Goal: Task Accomplishment & Management: Use online tool/utility

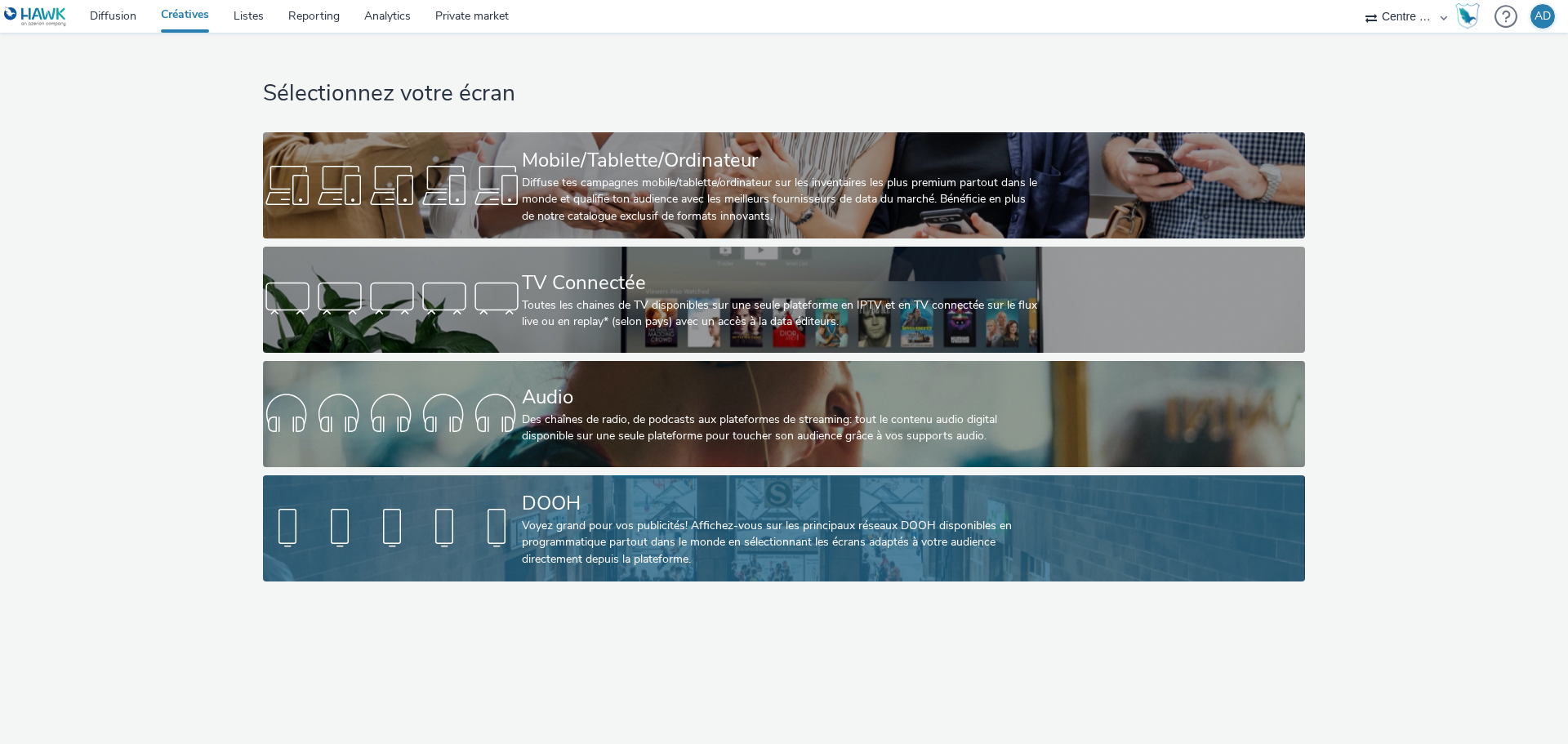
click at [630, 532] on div "Voyez grand pour vos publicités! Affichez-vous sur les principaux réseaux DOOH …" at bounding box center [781, 543] width 518 height 50
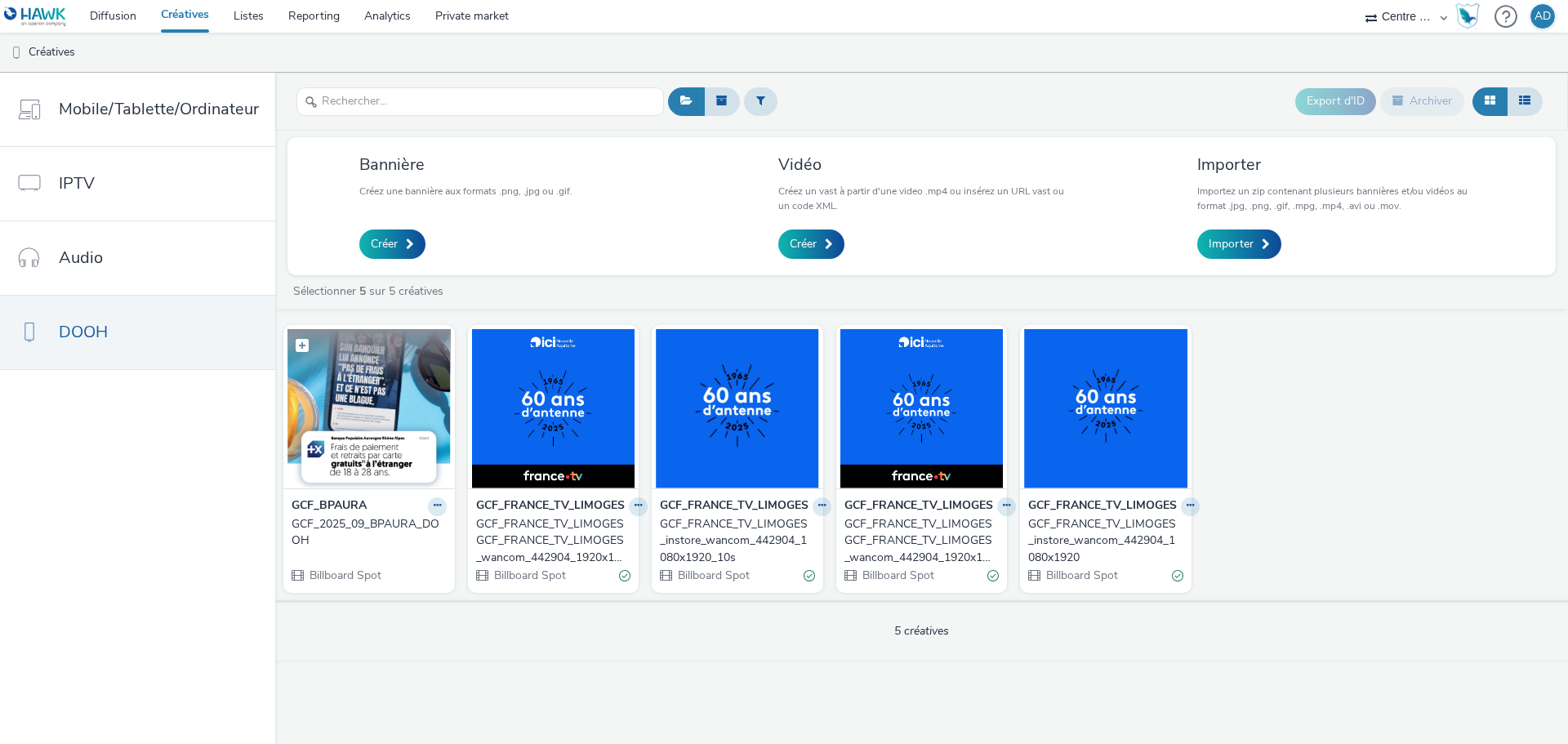
click at [388, 396] on img at bounding box center [369, 409] width 163 height 159
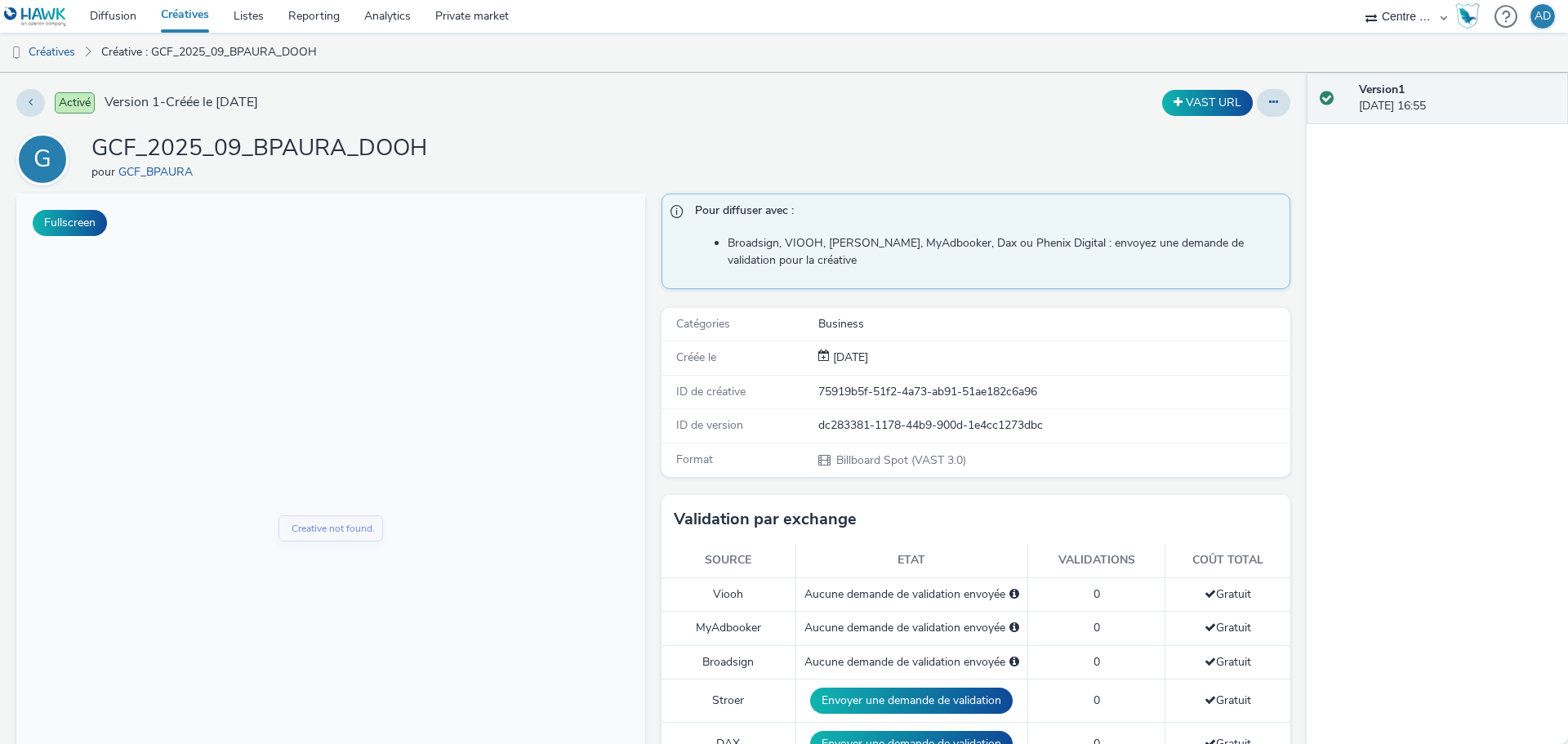
scroll to position [163, 0]
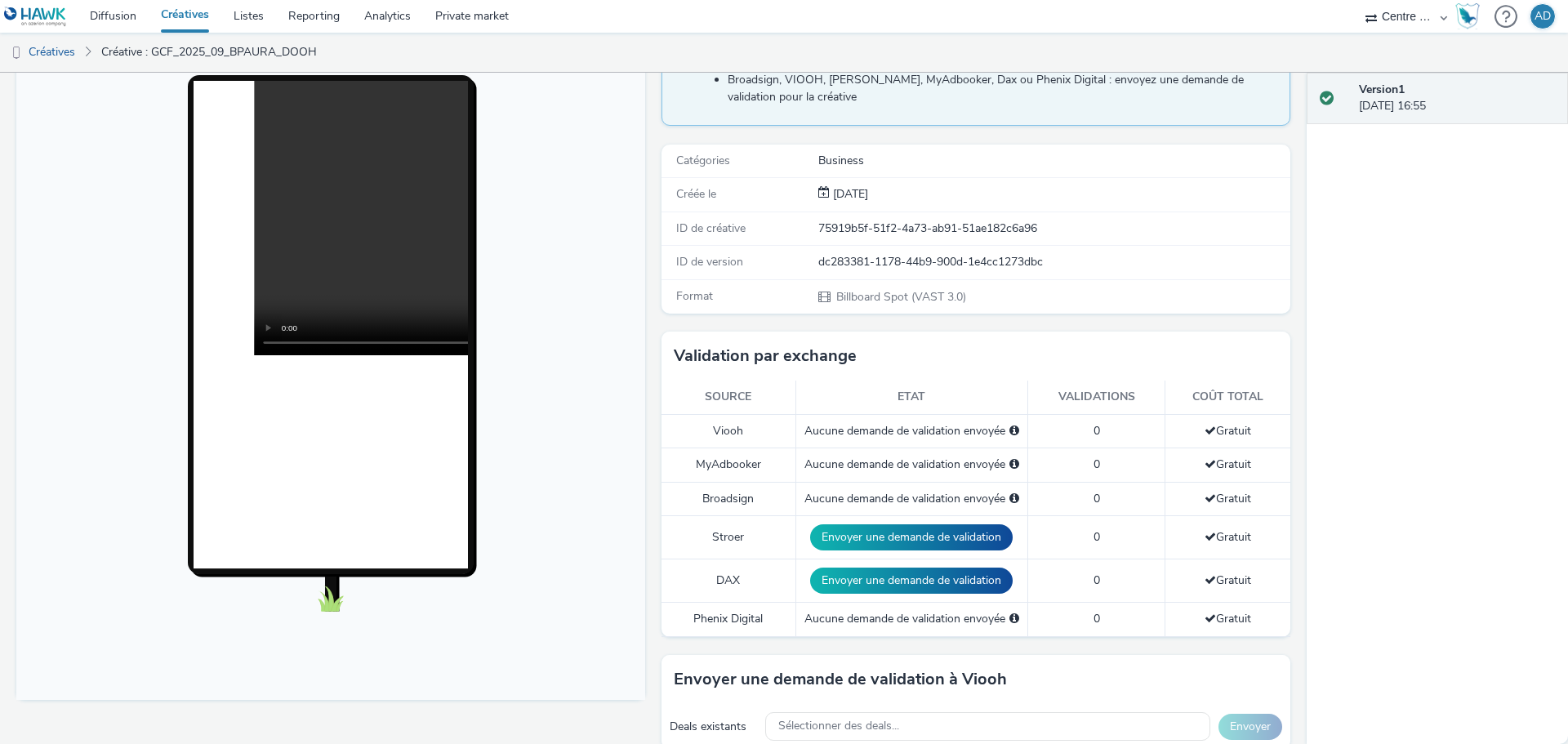
click at [864, 498] on div "Aucune demande de validation envoyée" at bounding box center [912, 498] width 215 height 16
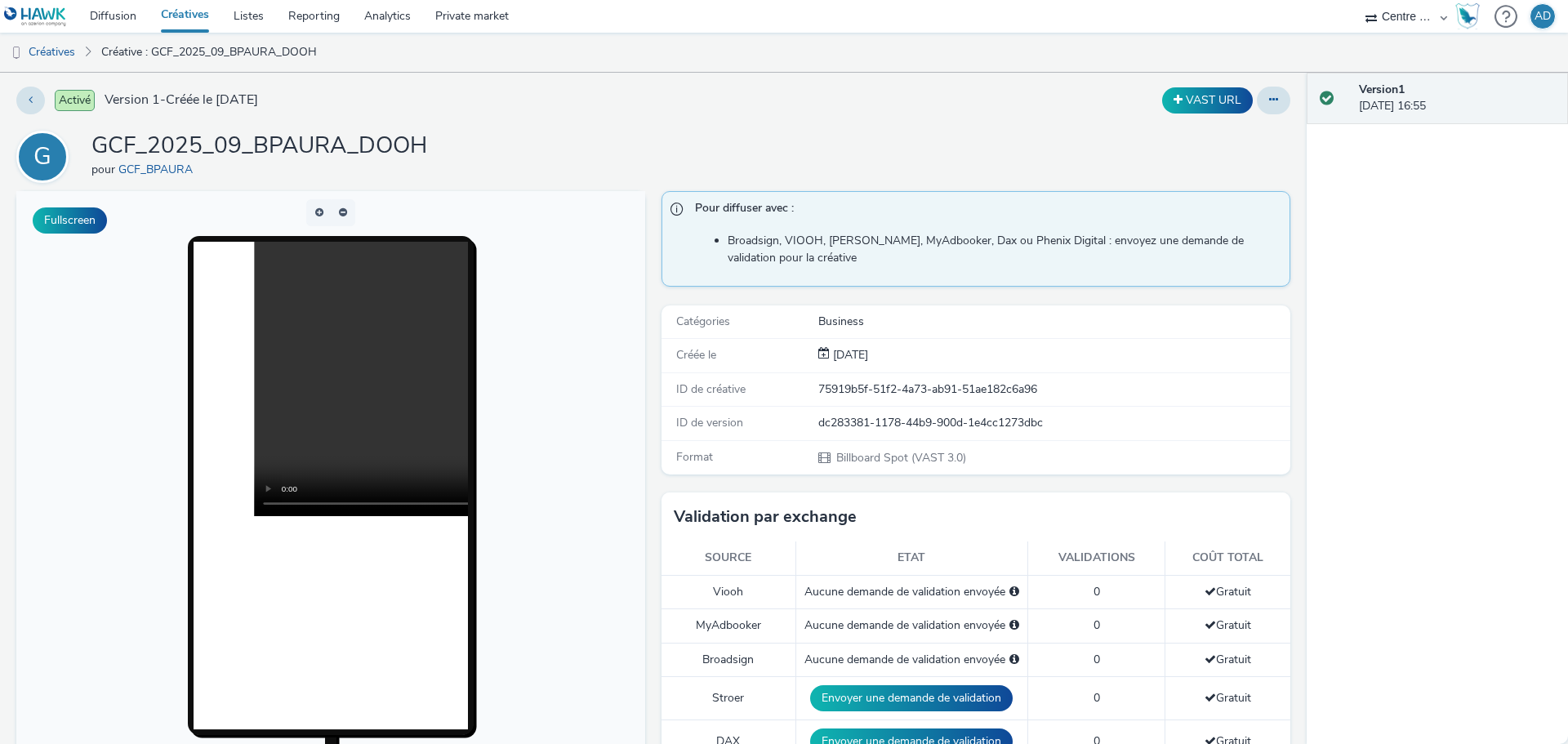
scroll to position [0, 0]
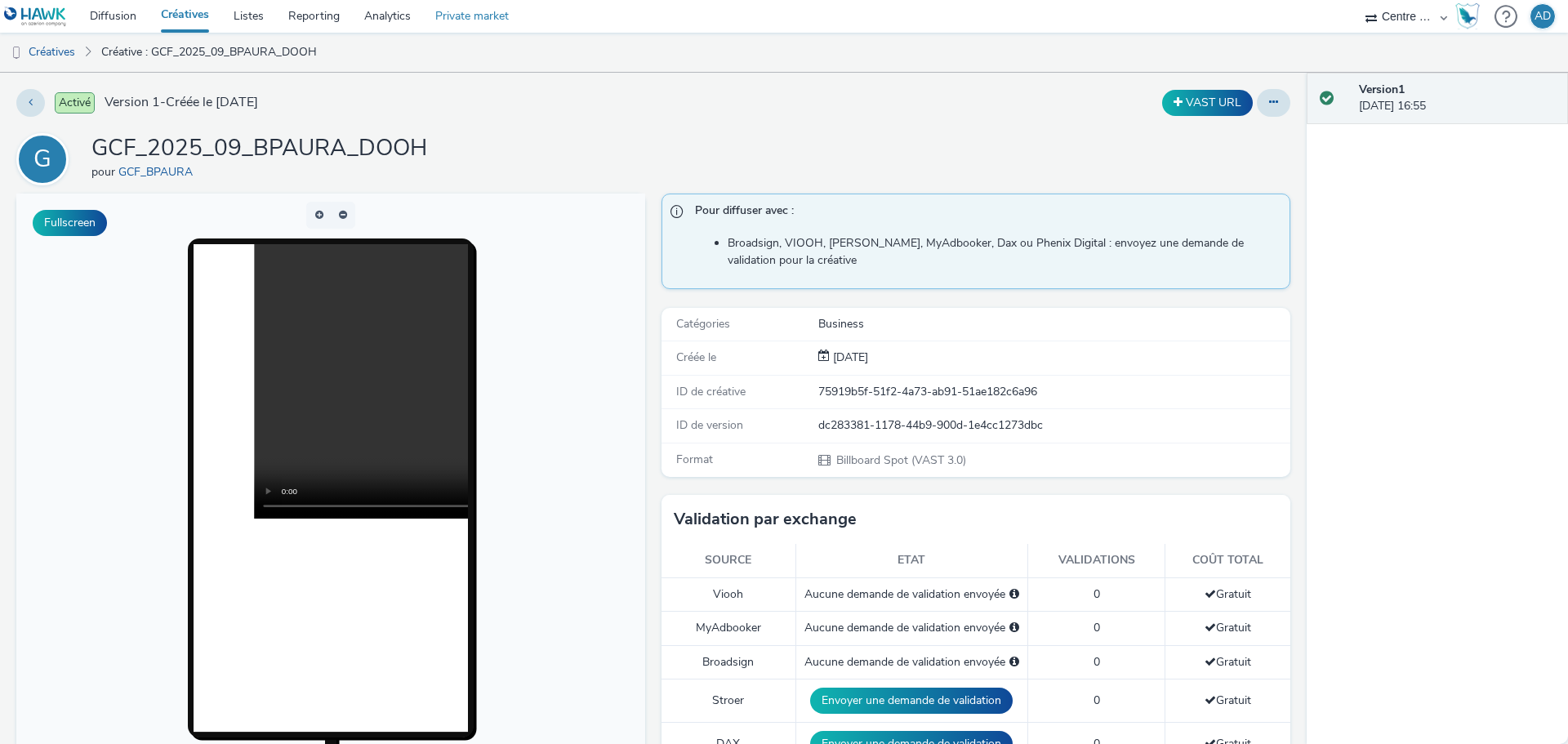
click at [469, 24] on link "Private market" at bounding box center [472, 16] width 98 height 33
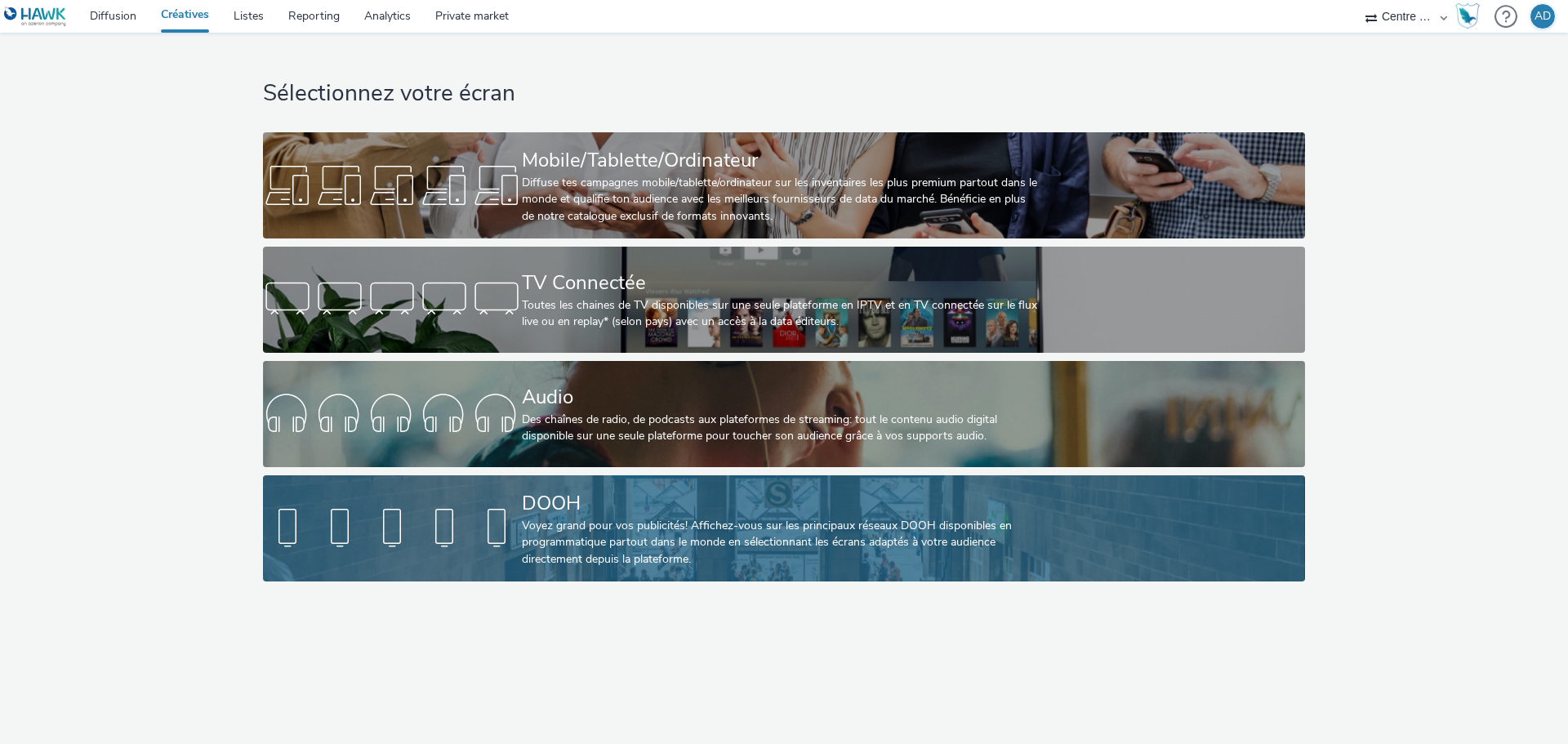
click at [650, 505] on div "DOOH" at bounding box center [781, 504] width 518 height 29
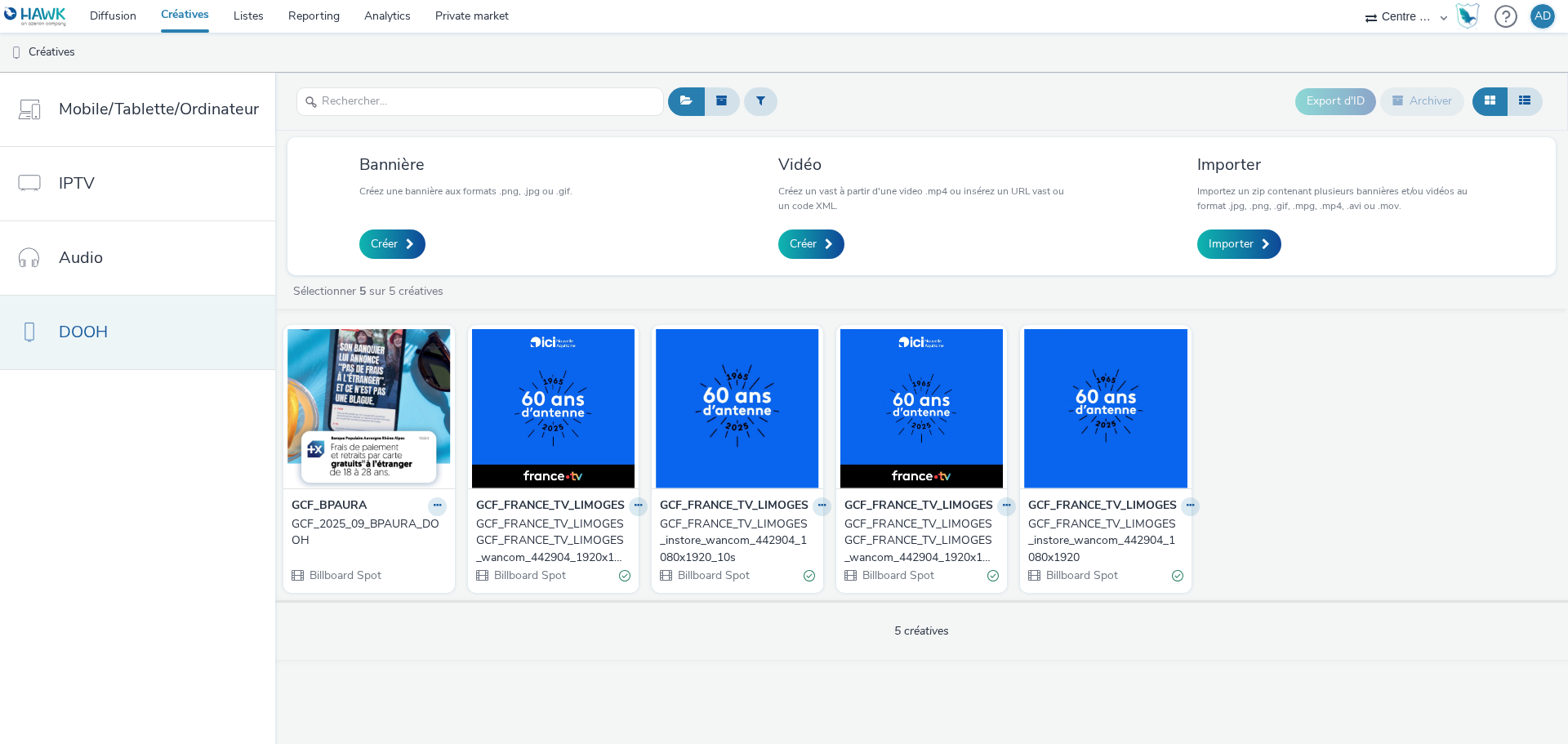
click at [109, 334] on link "DOOH" at bounding box center [137, 332] width 275 height 74
click at [352, 381] on figure at bounding box center [369, 409] width 163 height 159
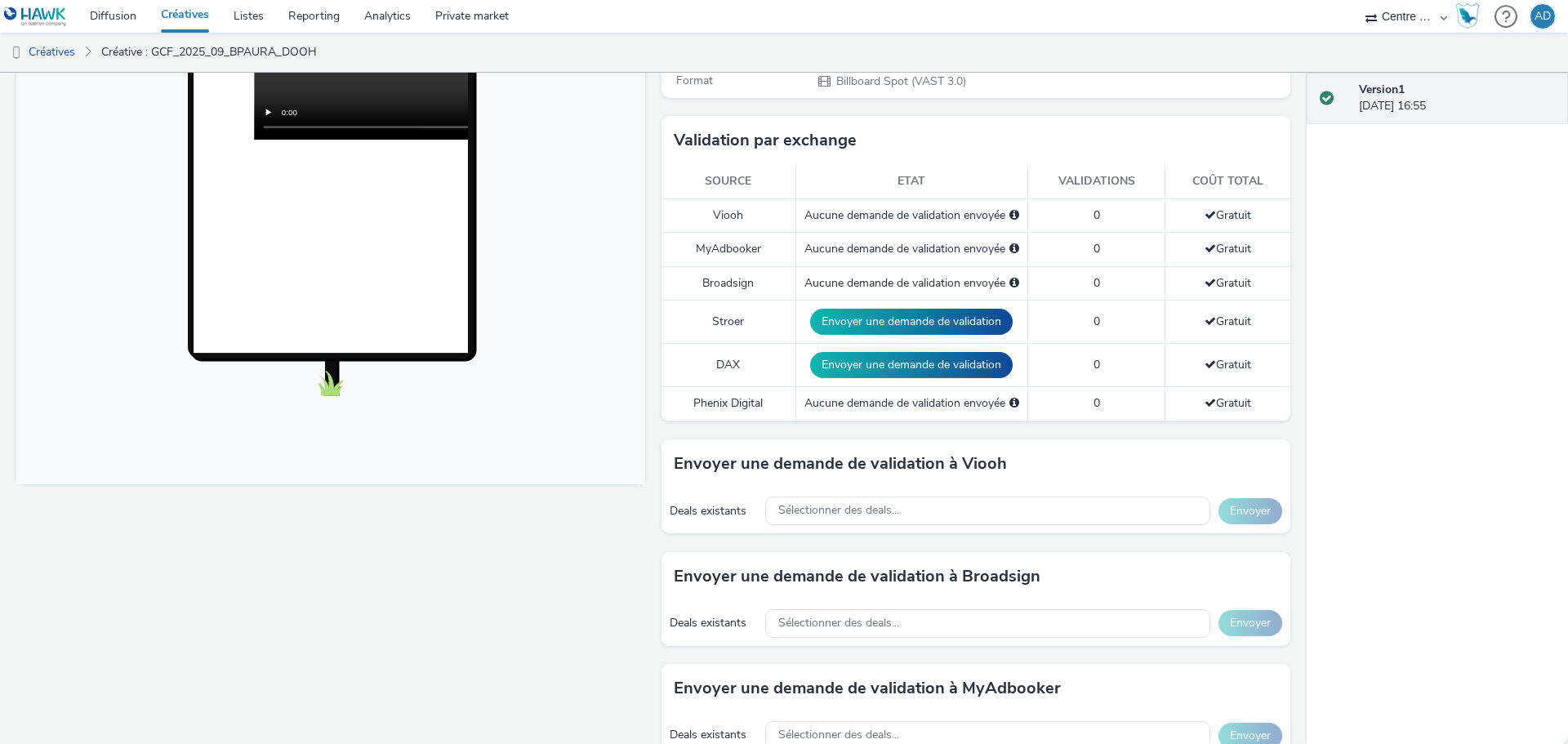
scroll to position [409, 0]
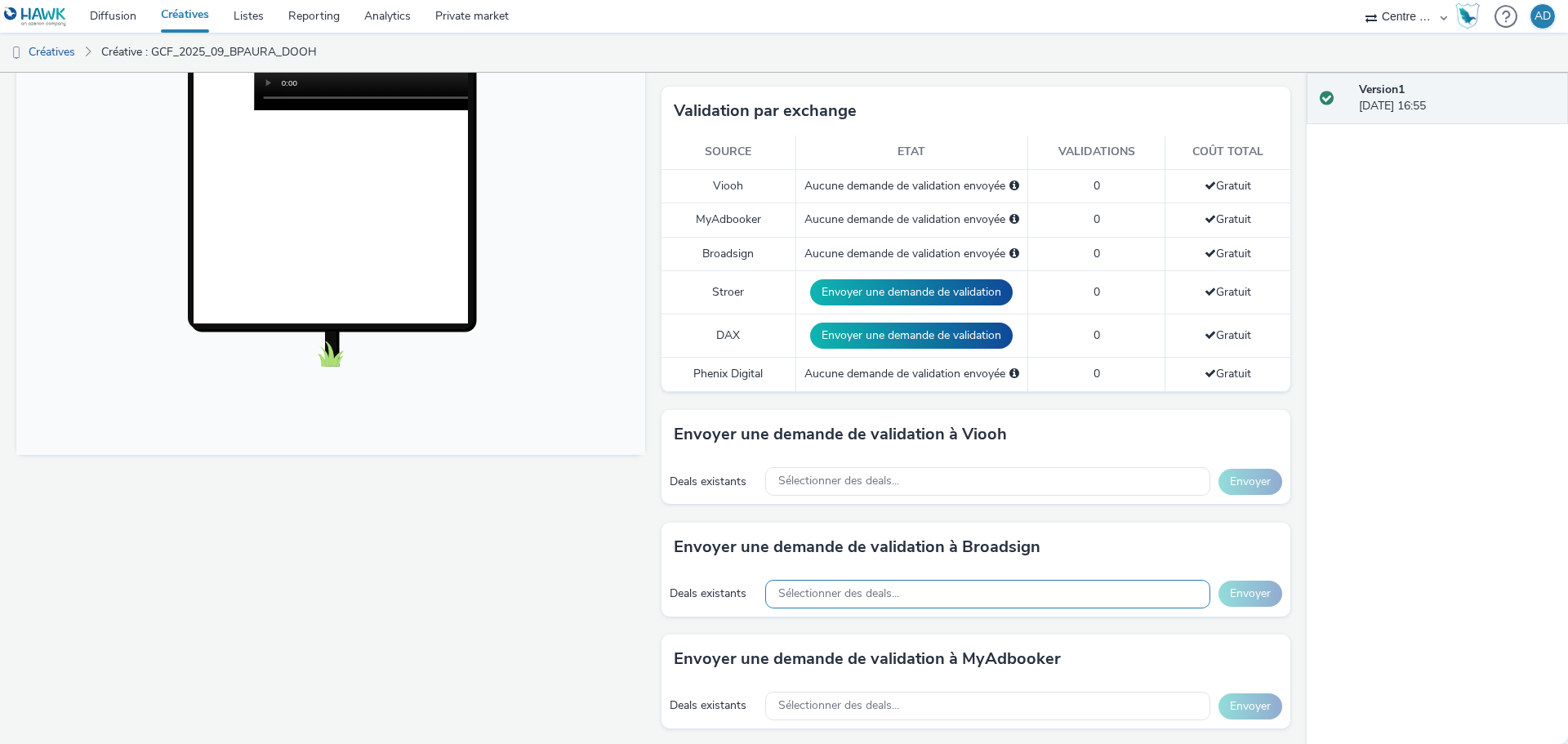
click at [898, 594] on div "Sélectionner des deals..." at bounding box center [987, 594] width 445 height 29
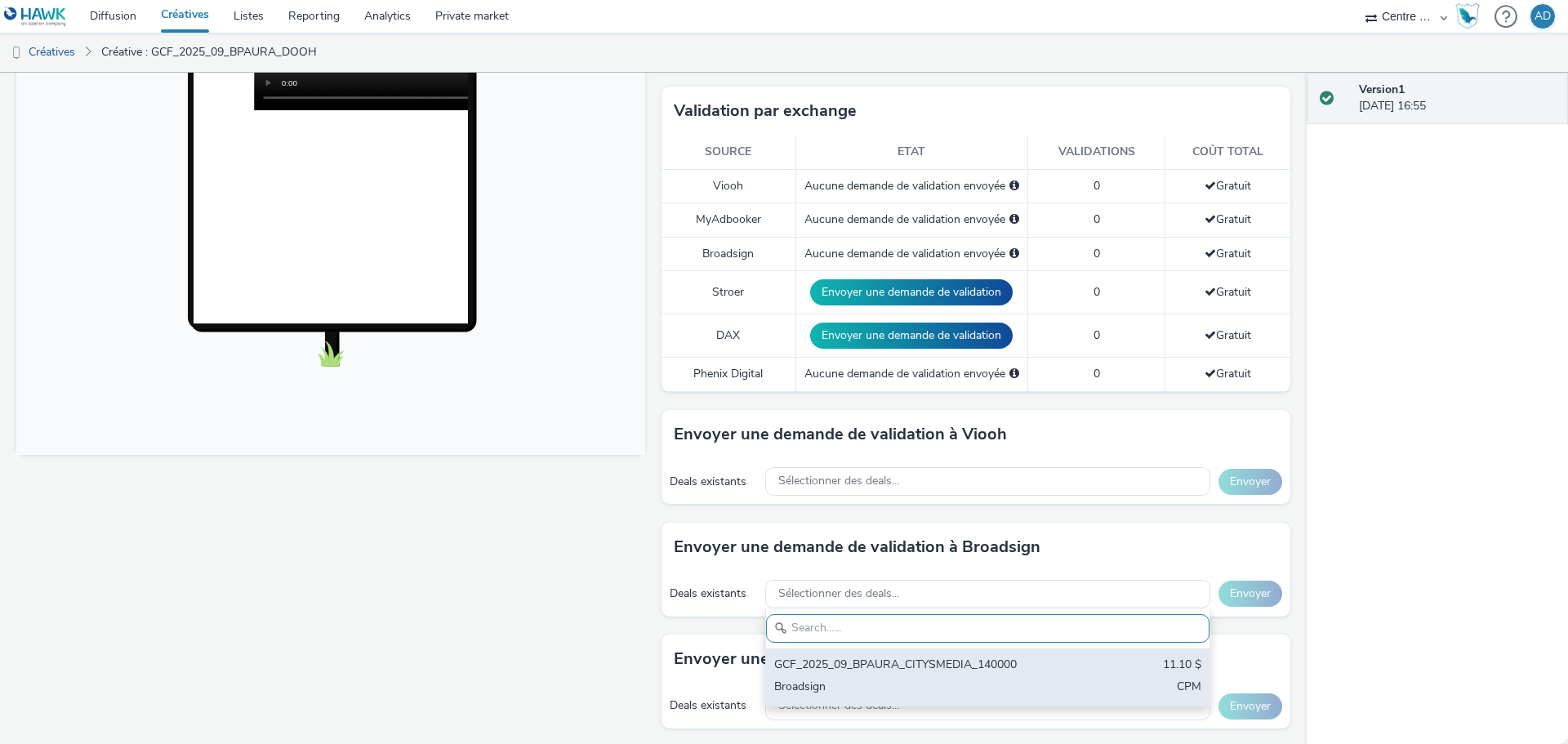
click at [888, 664] on div "GCF_2025_09_BPAURA_CITYSMEDIA_140000" at bounding box center [915, 666] width 282 height 19
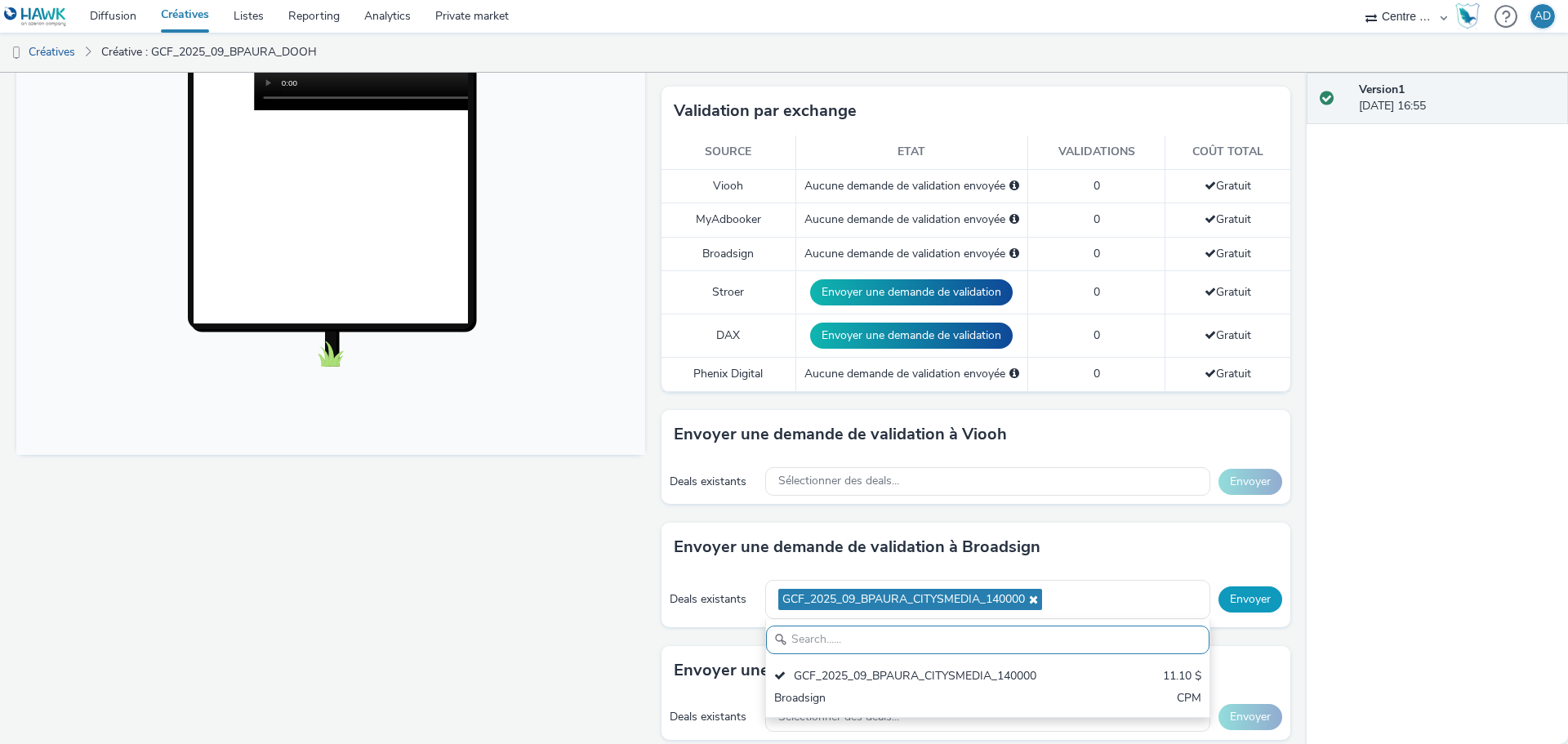
click at [1247, 610] on button "Envoyer" at bounding box center [1250, 599] width 63 height 26
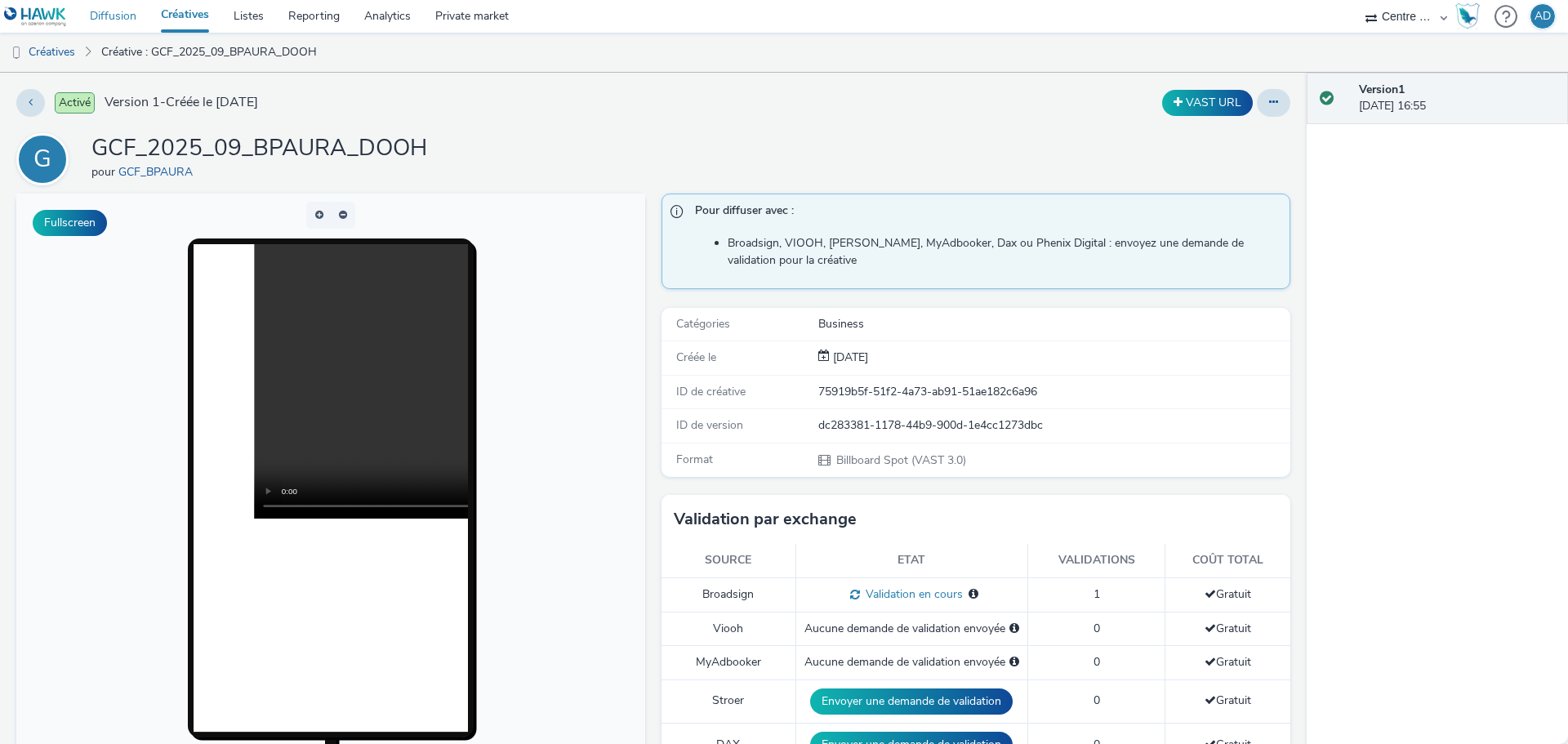
click at [116, 22] on link "Diffusion" at bounding box center [113, 16] width 71 height 33
